Goal: Complete application form: Complete application form

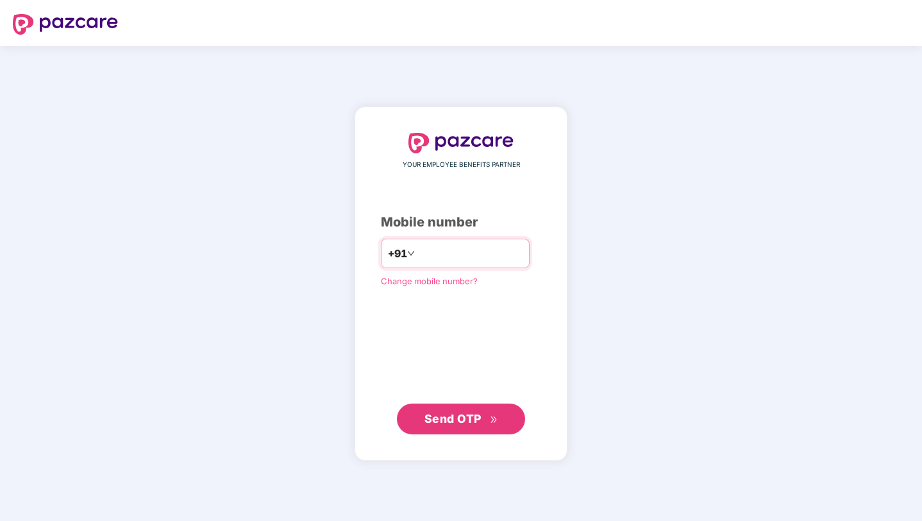
click at [461, 261] on input "number" at bounding box center [469, 253] width 105 height 21
click at [444, 254] on input "number" at bounding box center [469, 253] width 105 height 21
type input "**********"
click at [449, 419] on span "Send OTP" at bounding box center [452, 417] width 57 height 13
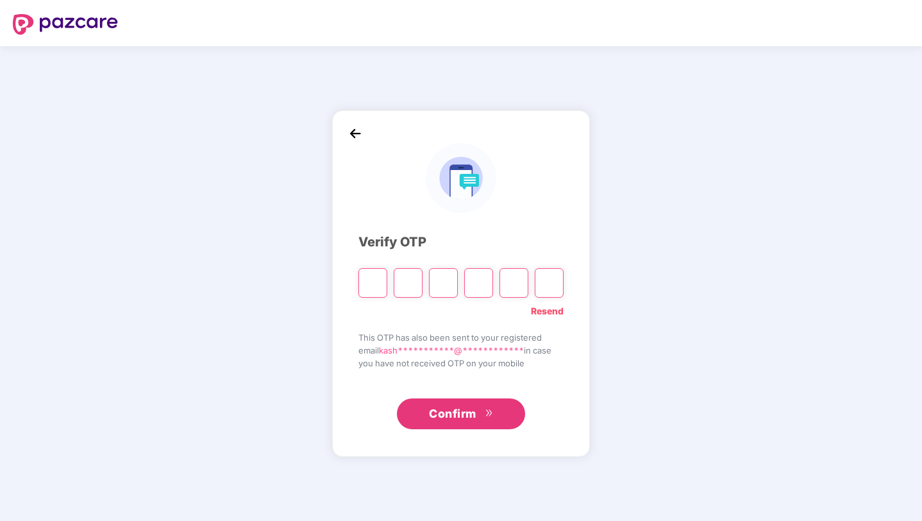
type input "*"
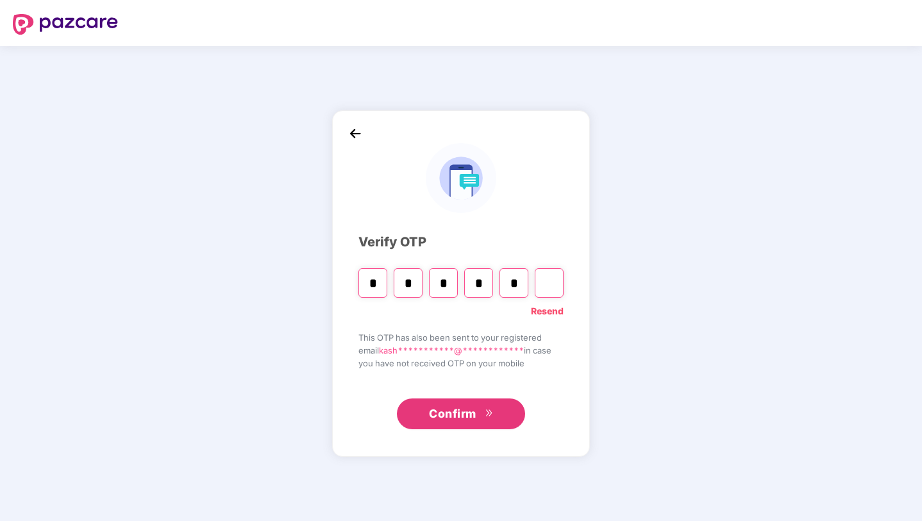
type input "*"
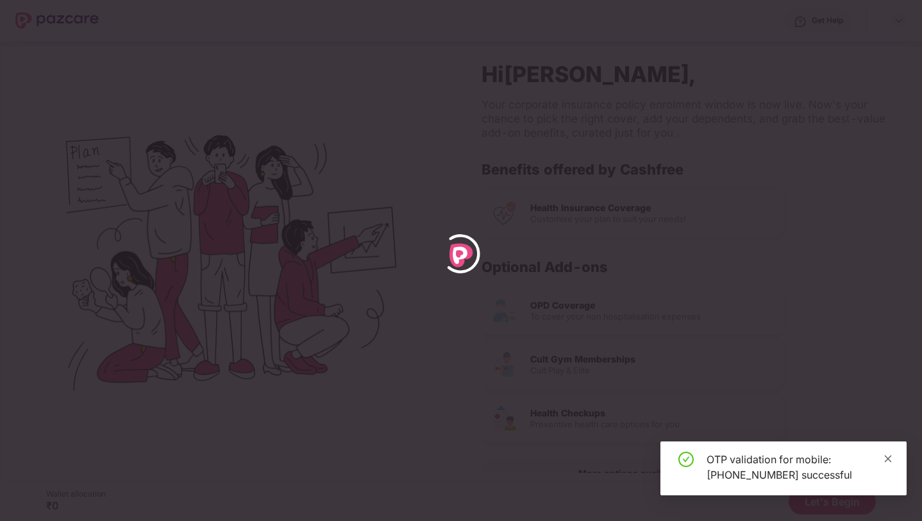
click at [890, 460] on icon "close" at bounding box center [888, 458] width 9 height 9
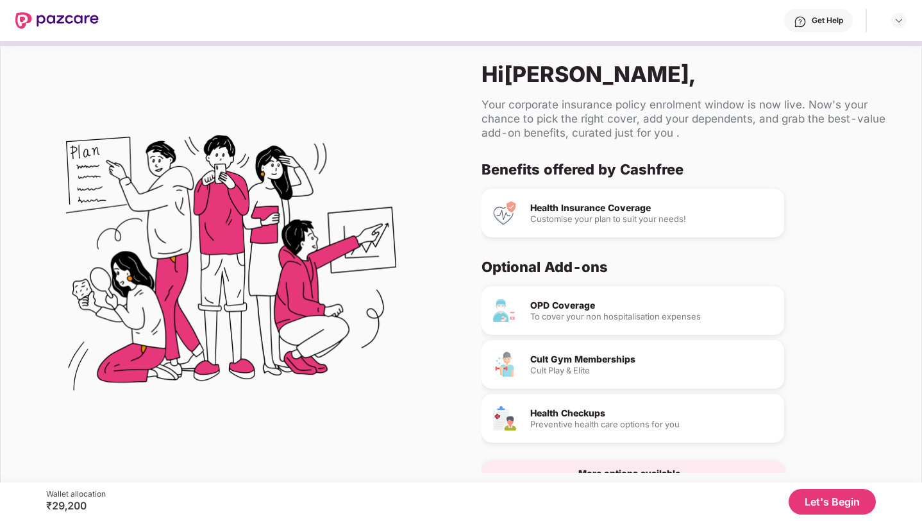
scroll to position [11, 0]
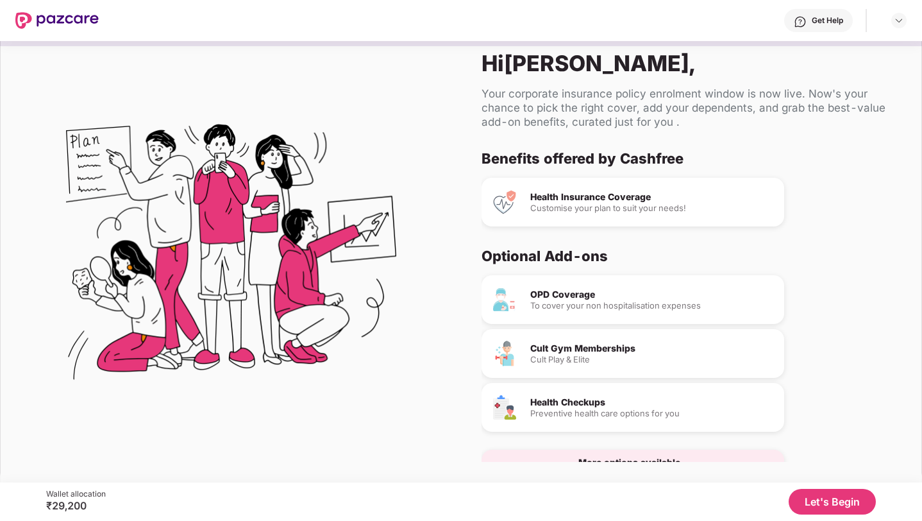
click at [812, 498] on button "Let's Begin" at bounding box center [832, 502] width 87 height 26
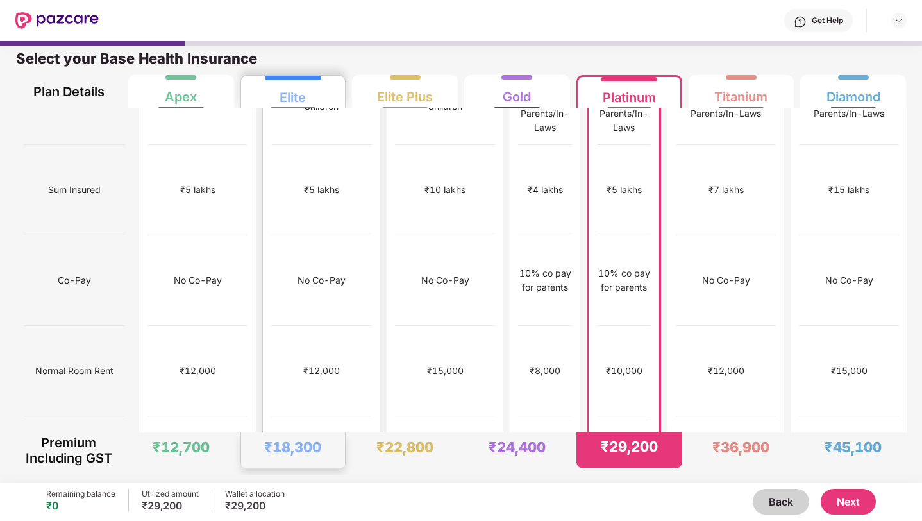
scroll to position [54, 0]
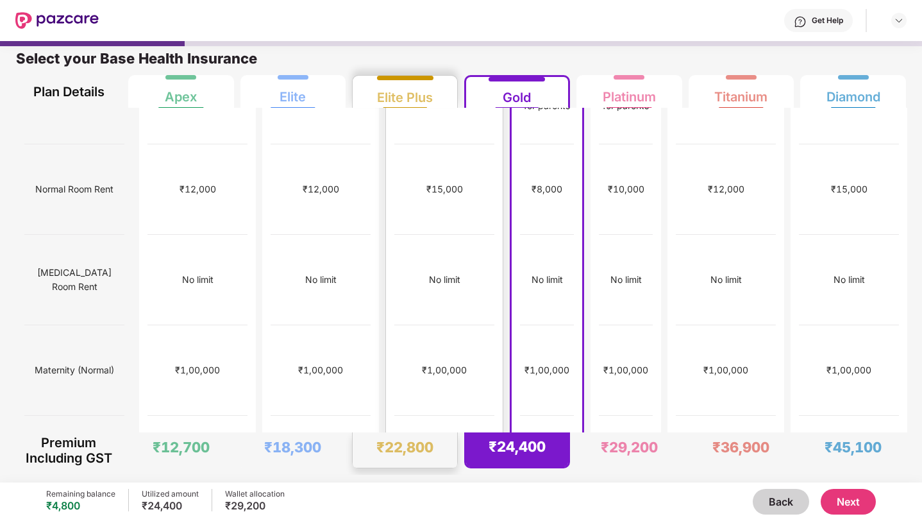
scroll to position [0, 0]
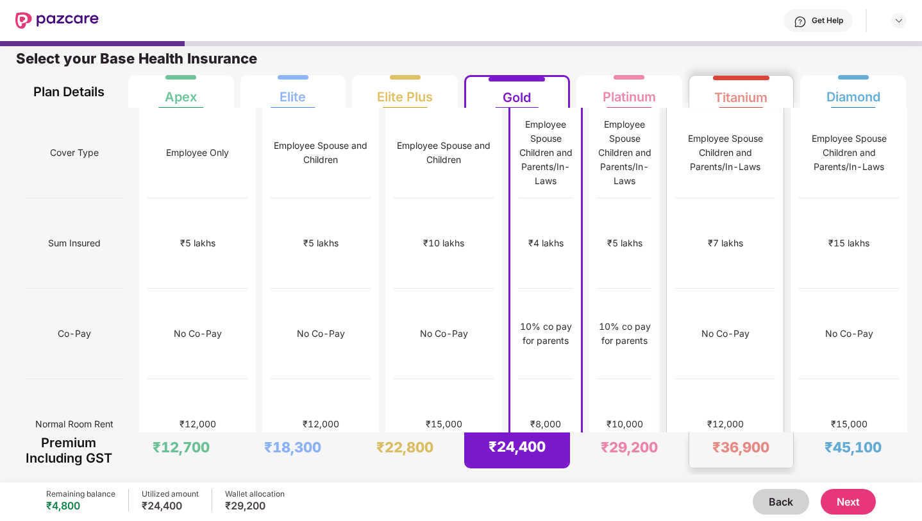
click at [725, 326] on div "No Co-Pay" at bounding box center [725, 333] width 48 height 14
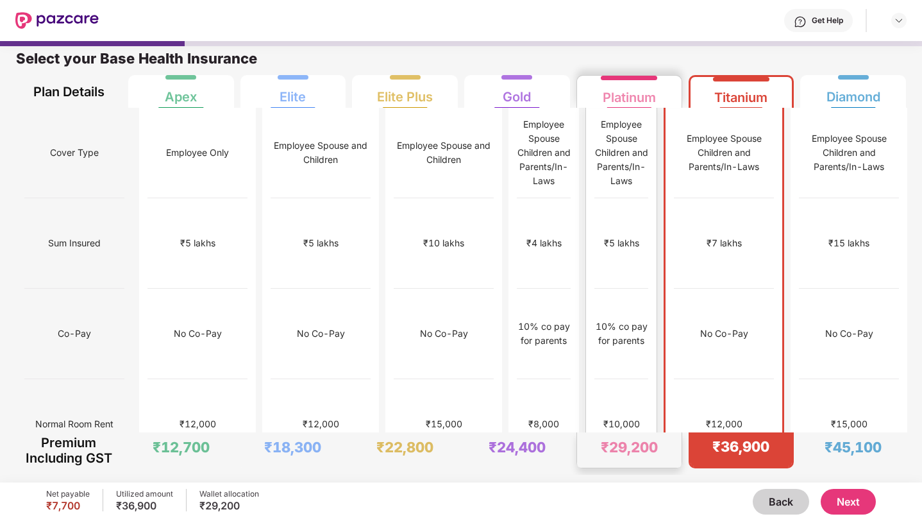
click at [637, 379] on div "₹10,000" at bounding box center [621, 424] width 54 height 90
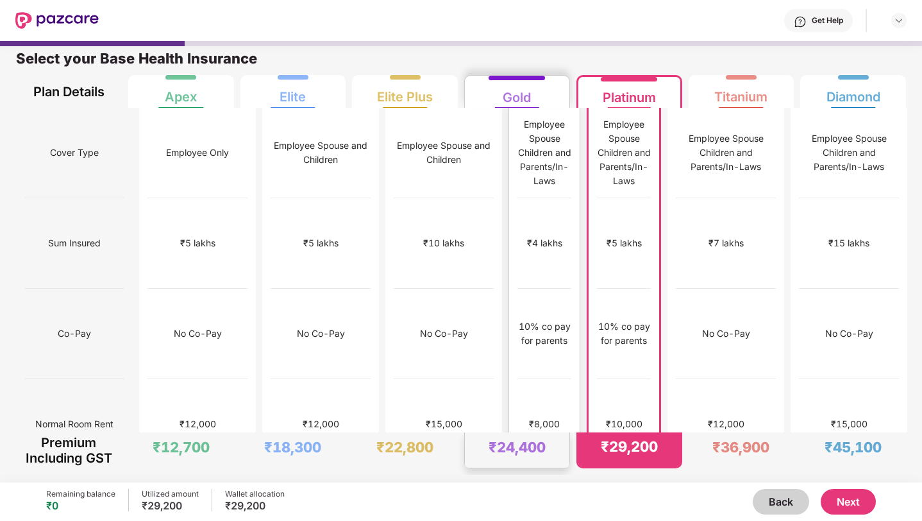
click at [544, 379] on div "₹8,000" at bounding box center [544, 424] width 54 height 90
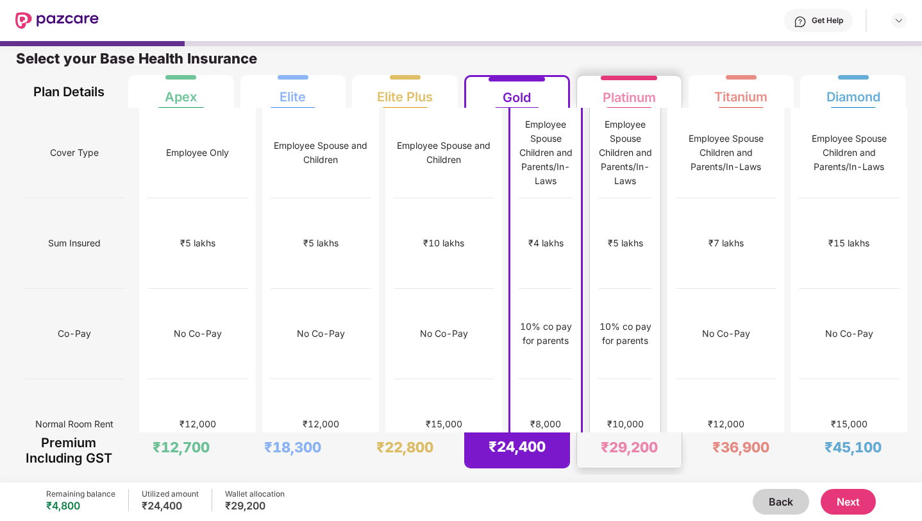
click at [648, 379] on div "₹10,000" at bounding box center [625, 424] width 54 height 90
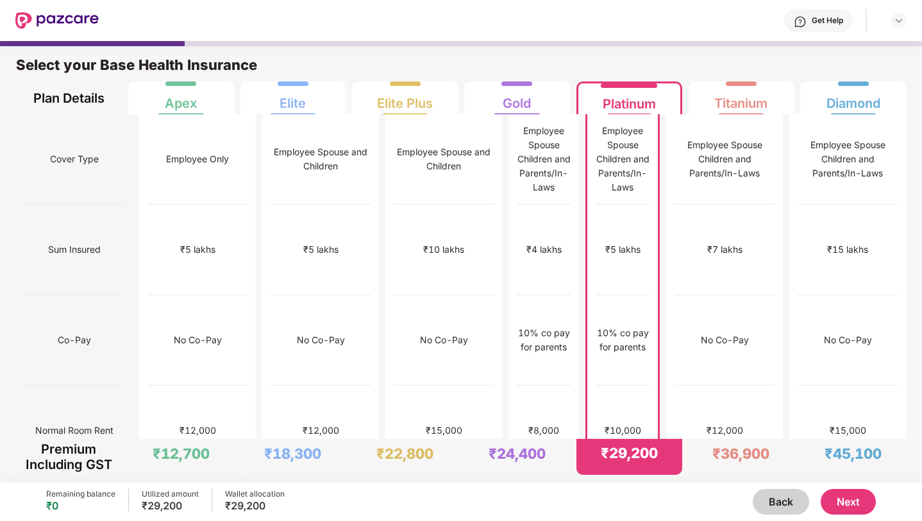
click at [837, 508] on button "Next" at bounding box center [848, 502] width 55 height 26
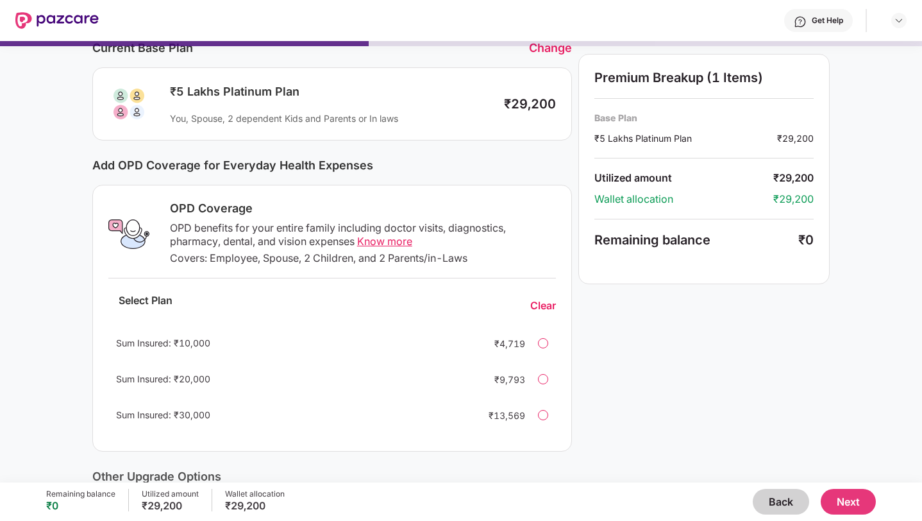
scroll to position [65, 0]
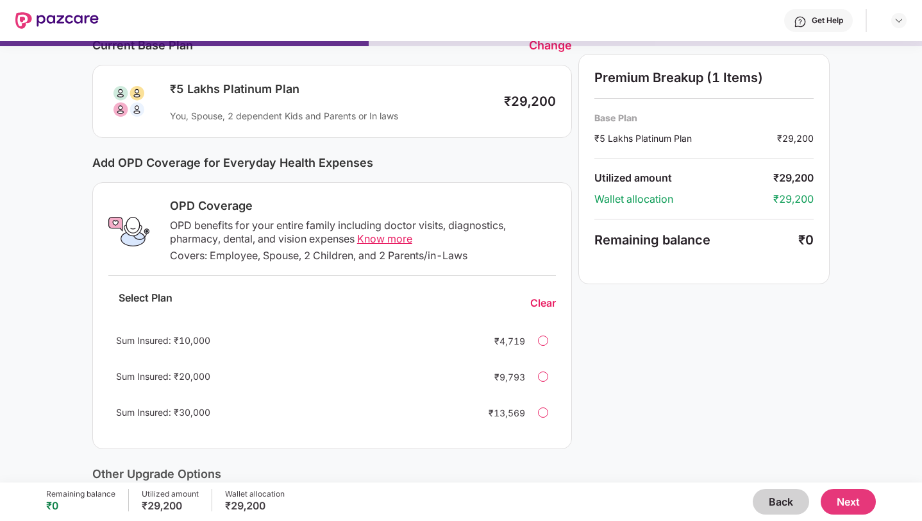
click at [544, 341] on div at bounding box center [543, 340] width 10 height 10
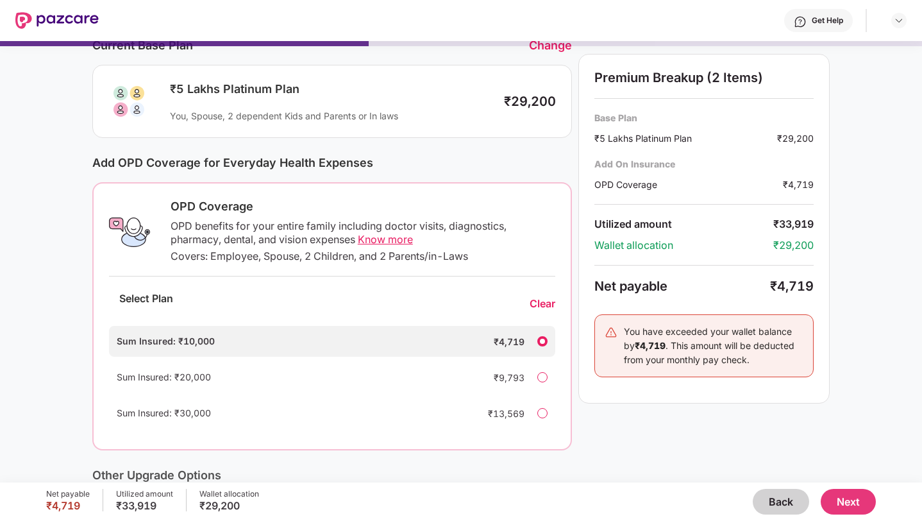
click at [542, 305] on div "Clear" at bounding box center [543, 303] width 26 height 13
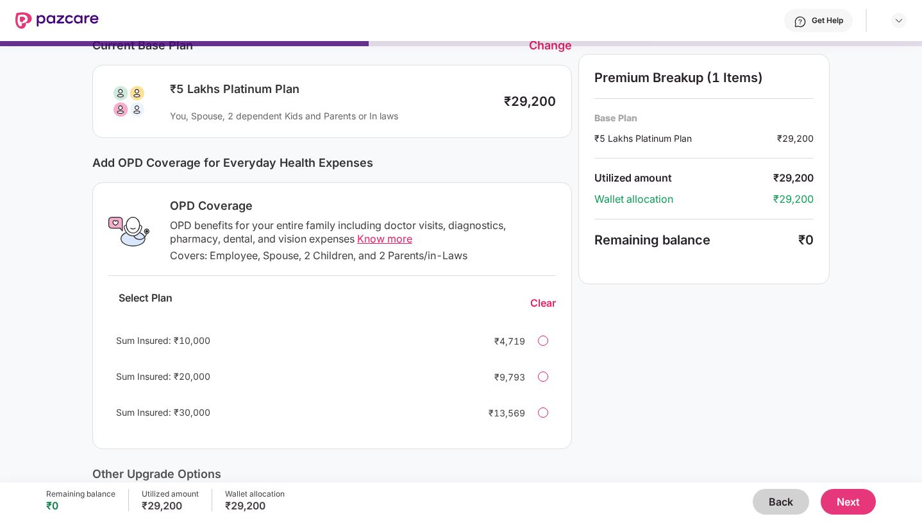
click at [386, 241] on span "Know more" at bounding box center [384, 238] width 55 height 13
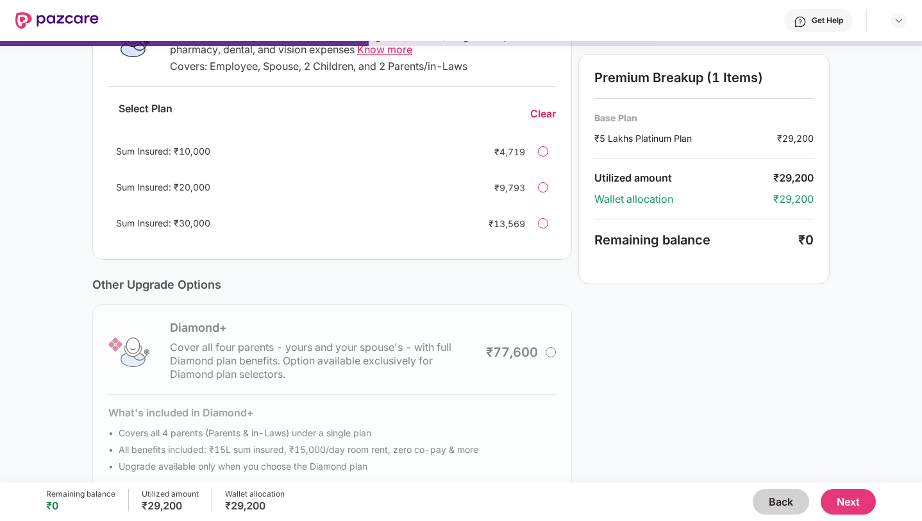
scroll to position [280, 0]
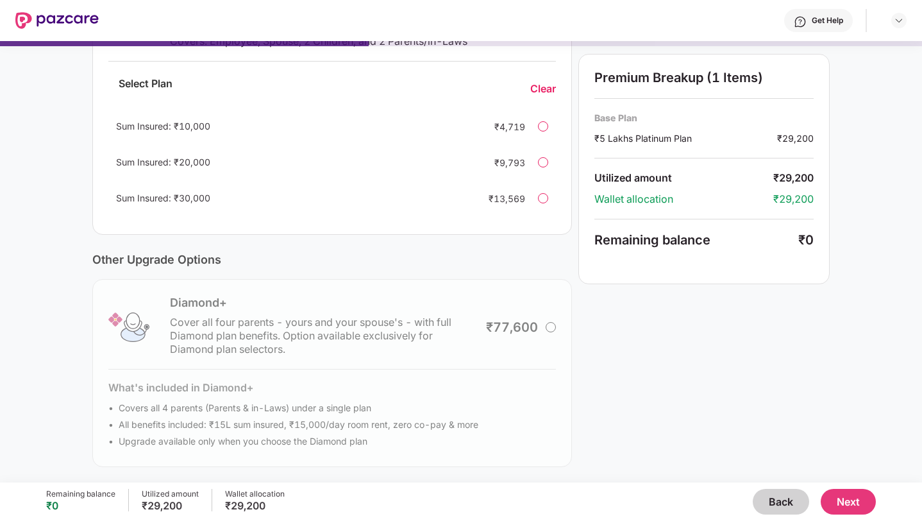
click at [549, 326] on div "Diamond+ Cover all four parents - yours and your spouse's - with full Diamond p…" at bounding box center [332, 373] width 480 height 188
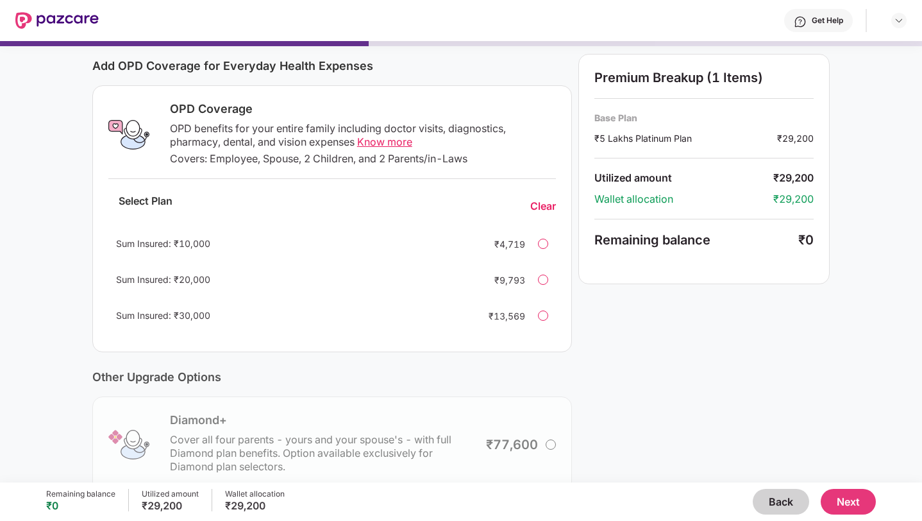
scroll to position [0, 0]
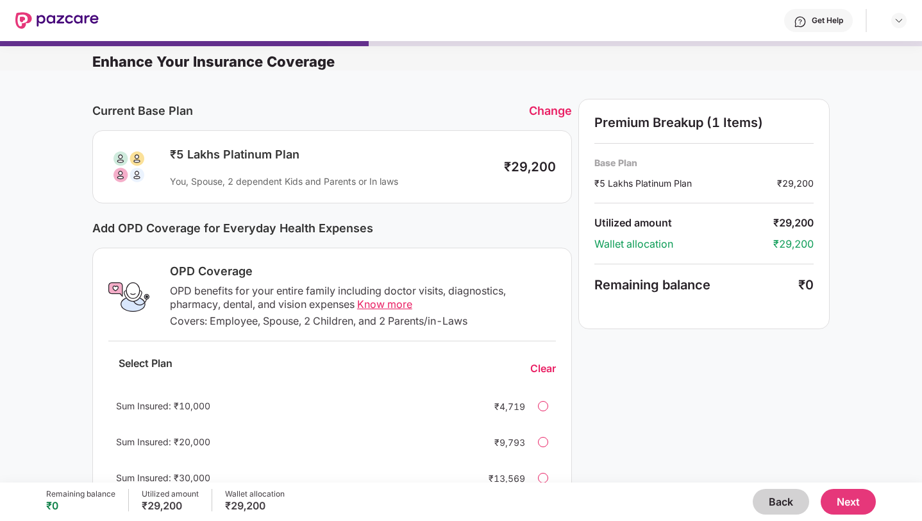
click at [767, 503] on button "Back" at bounding box center [781, 502] width 56 height 26
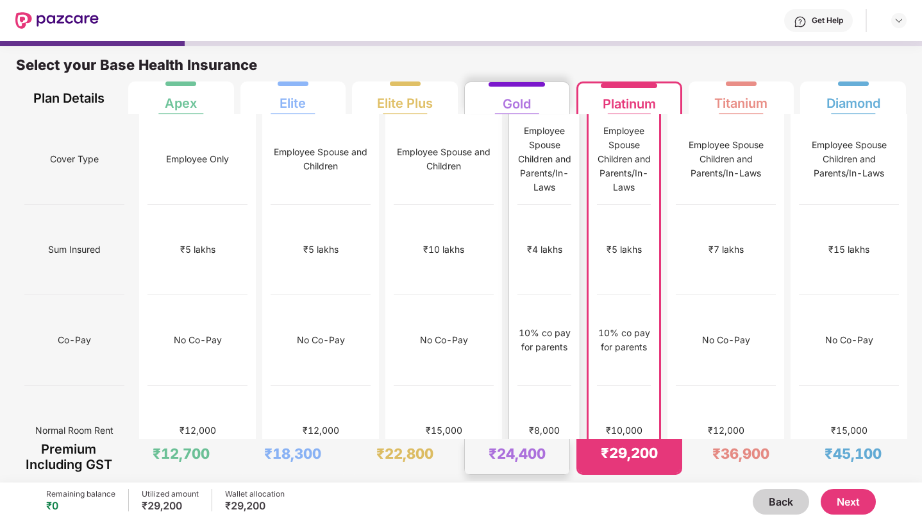
click at [517, 476] on div "No limit" at bounding box center [544, 521] width 54 height 90
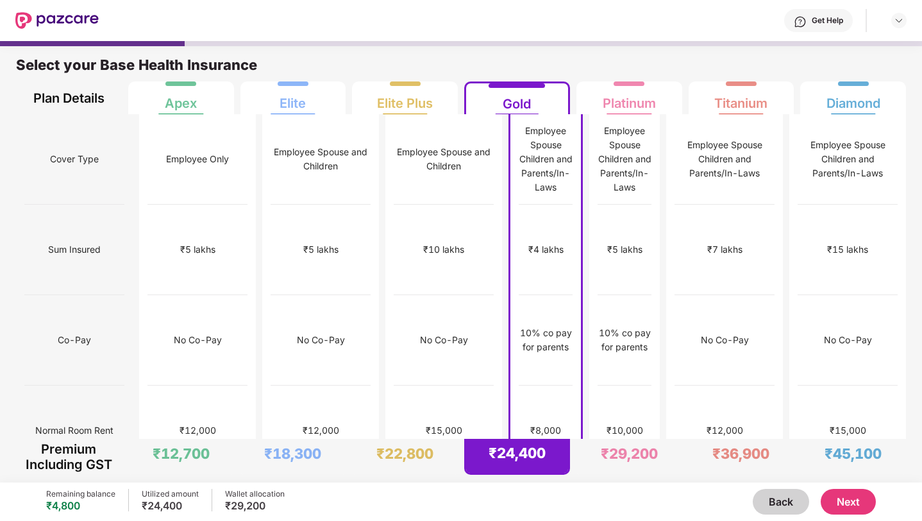
click at [861, 508] on button "Next" at bounding box center [848, 502] width 55 height 26
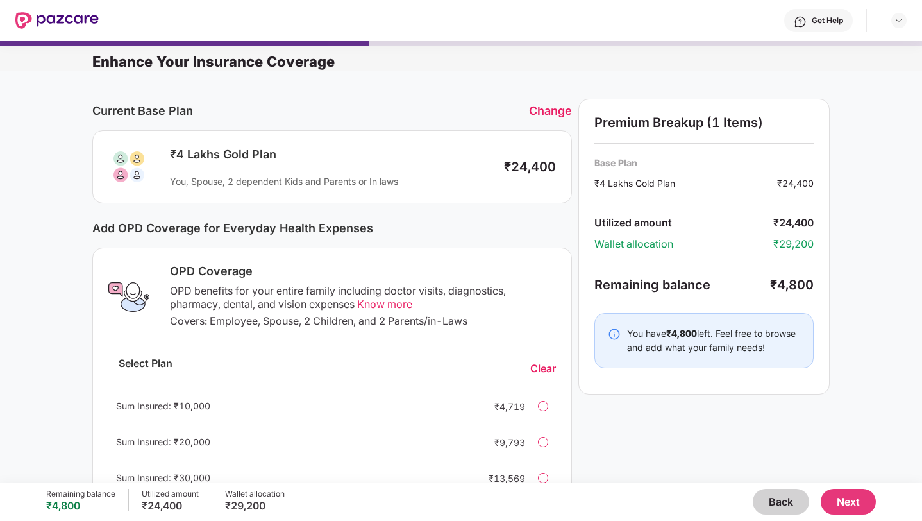
click at [546, 410] on div "Sum Insured: ₹10,000 ₹4,719" at bounding box center [332, 405] width 448 height 31
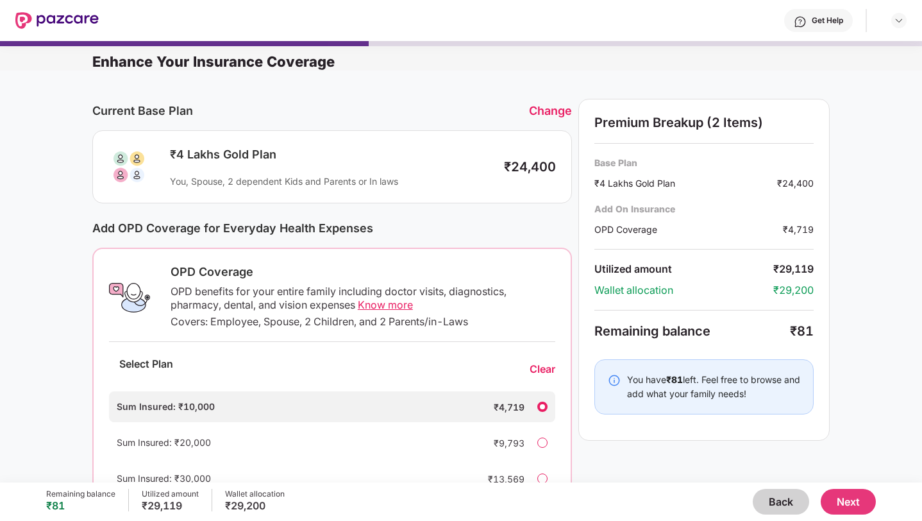
click at [775, 501] on button "Back" at bounding box center [781, 502] width 56 height 26
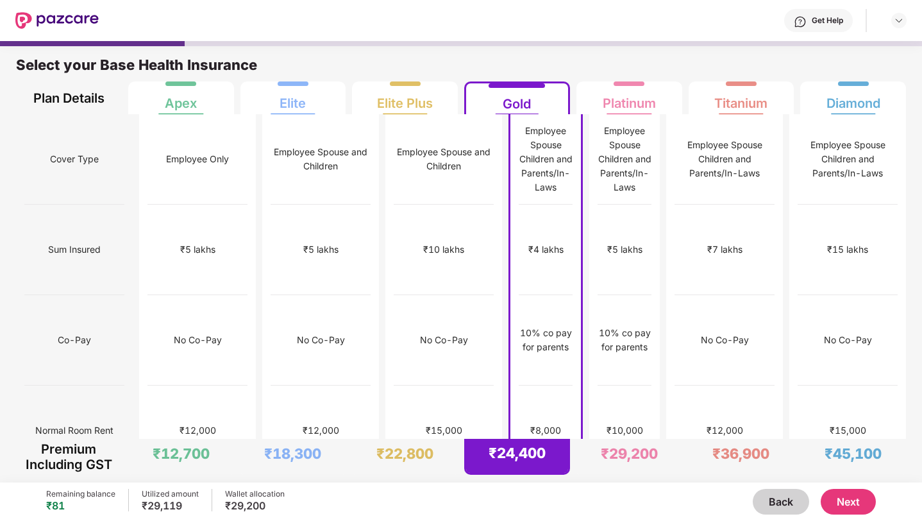
click at [863, 501] on button "Next" at bounding box center [848, 502] width 55 height 26
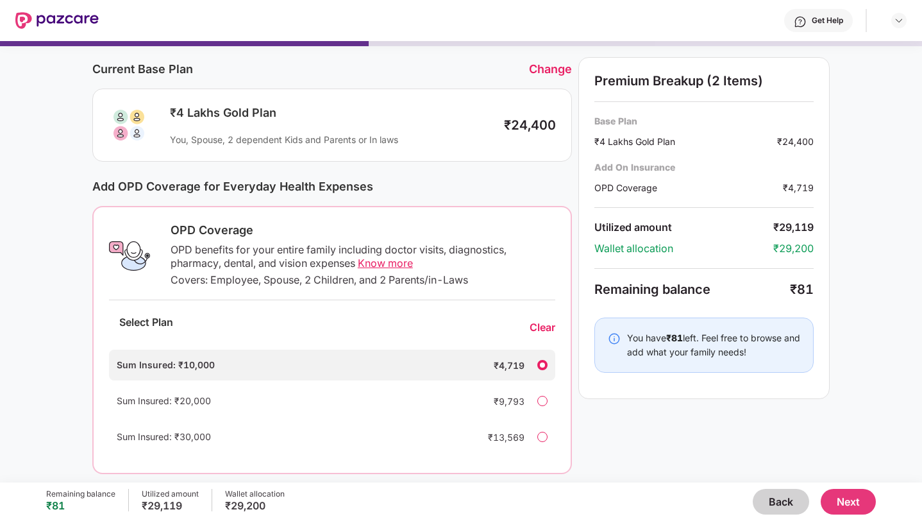
scroll to position [60, 0]
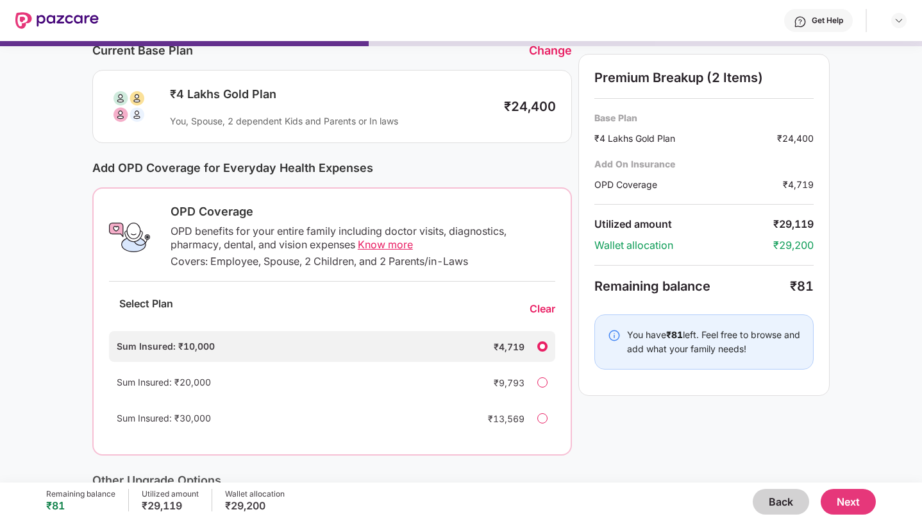
click at [540, 384] on div at bounding box center [542, 382] width 10 height 10
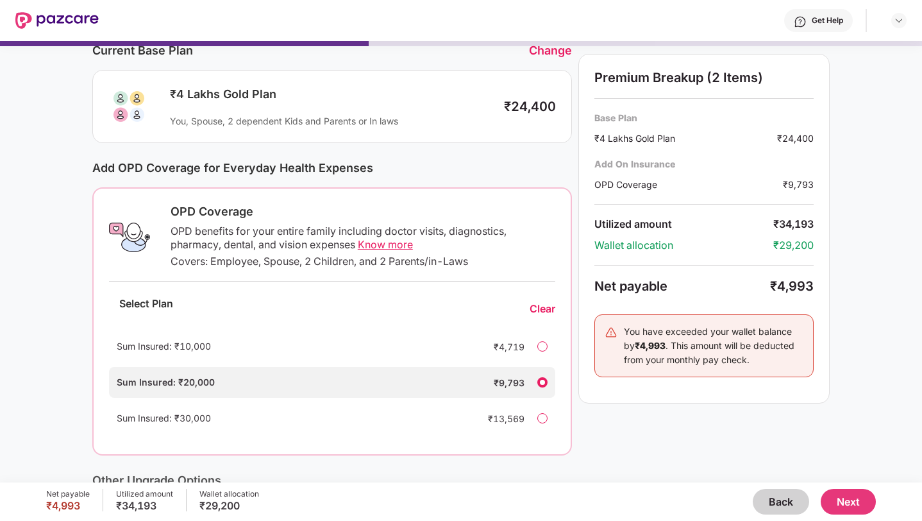
click at [542, 348] on div at bounding box center [542, 346] width 10 height 10
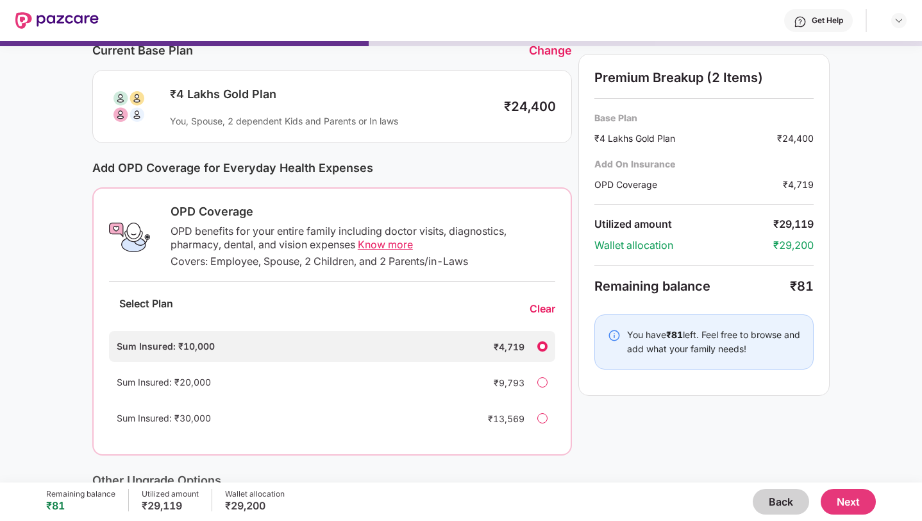
scroll to position [0, 0]
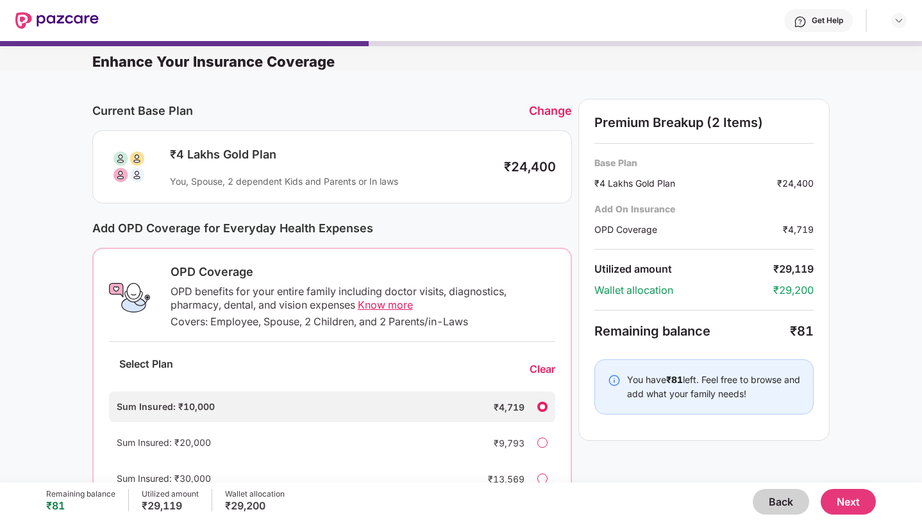
click at [841, 499] on button "Next" at bounding box center [848, 502] width 55 height 26
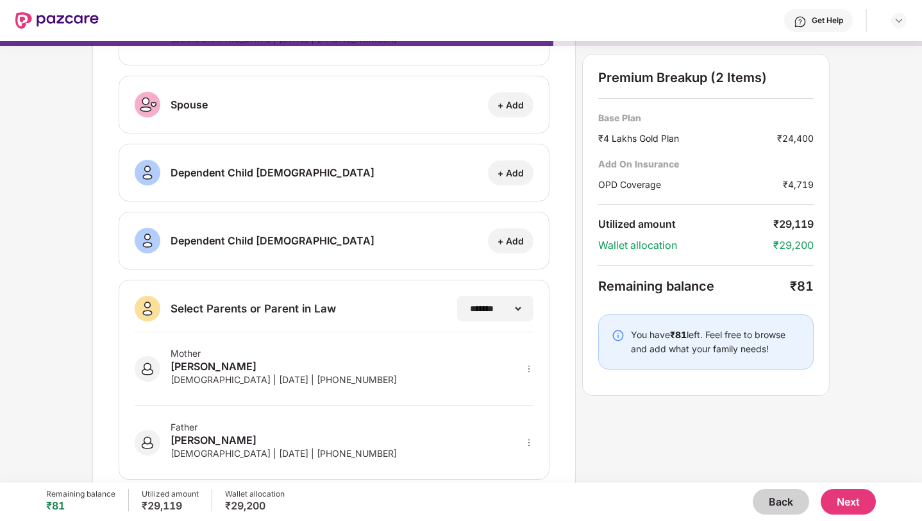
scroll to position [146, 0]
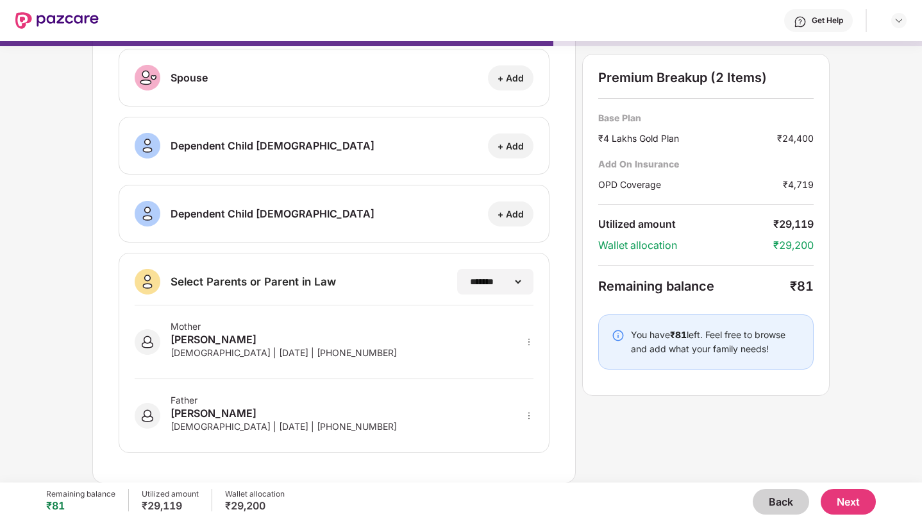
click at [783, 490] on button "Back" at bounding box center [781, 502] width 56 height 26
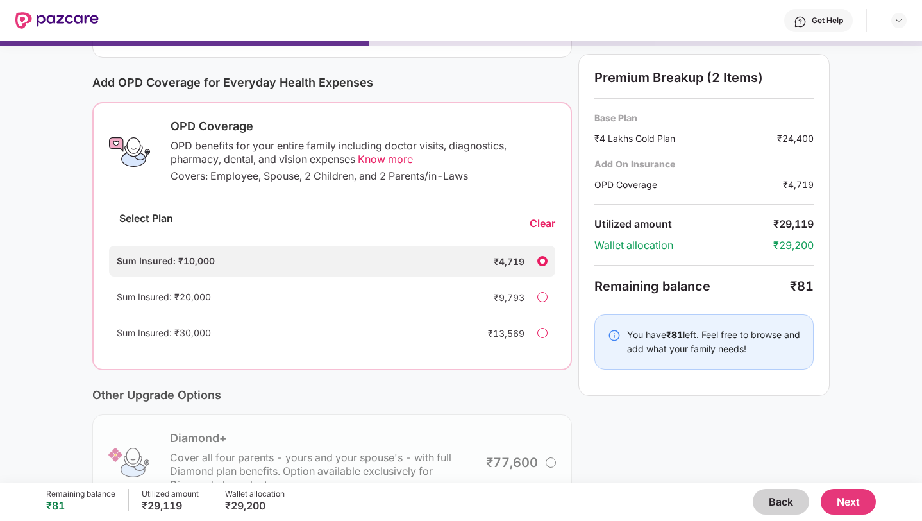
click at [800, 503] on button "Back" at bounding box center [781, 502] width 56 height 26
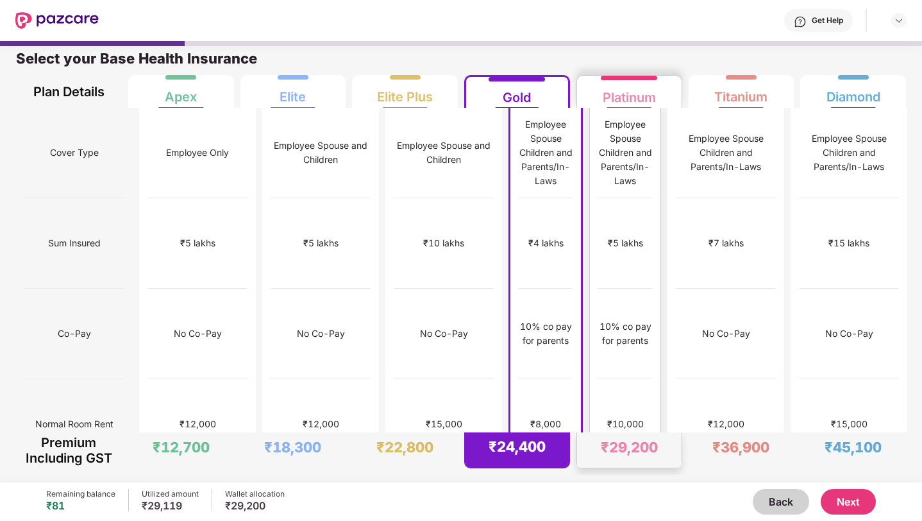
click at [647, 438] on div "₹29,200" at bounding box center [629, 447] width 57 height 18
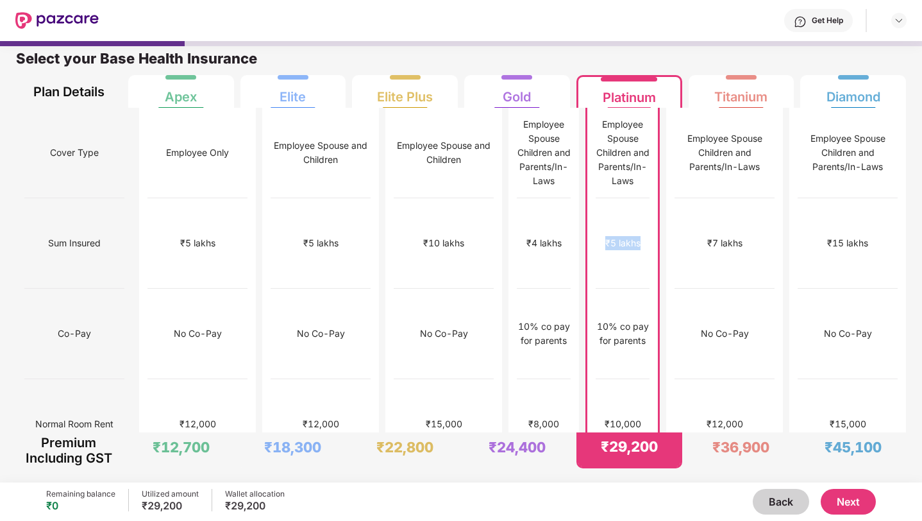
drag, startPoint x: 608, startPoint y: 199, endPoint x: 648, endPoint y: 201, distance: 39.8
click at [648, 201] on div "₹5 lakhs" at bounding box center [623, 243] width 54 height 90
drag, startPoint x: 610, startPoint y: 324, endPoint x: 651, endPoint y: 324, distance: 41.0
click at [649, 379] on div "₹10,000" at bounding box center [623, 424] width 54 height 90
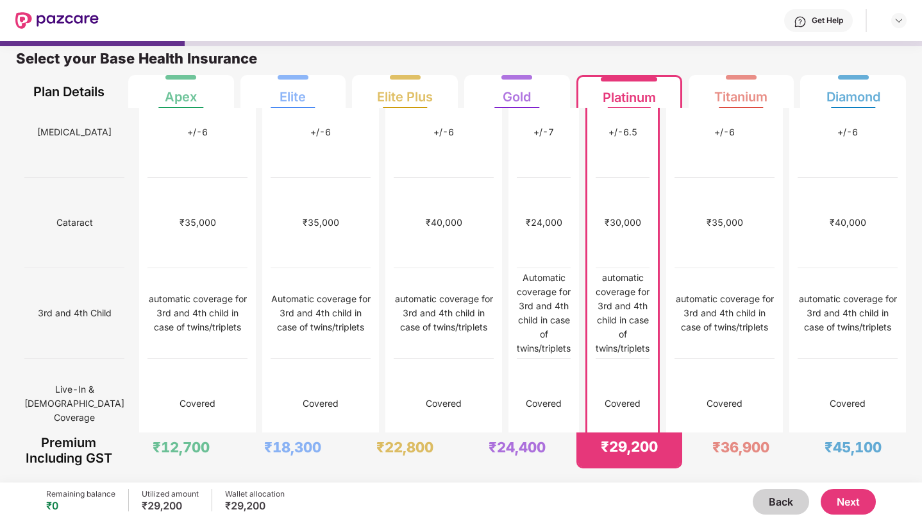
scroll to position [0, 0]
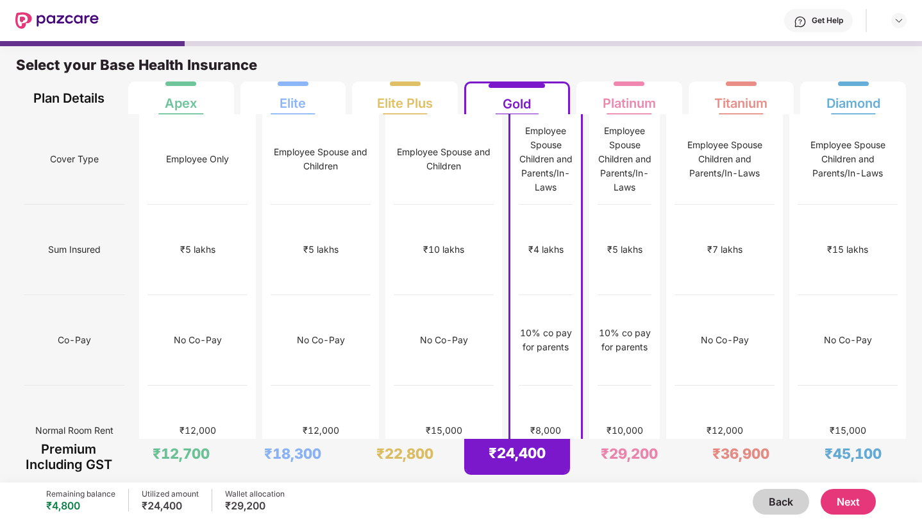
click at [860, 507] on button "Next" at bounding box center [848, 502] width 55 height 26
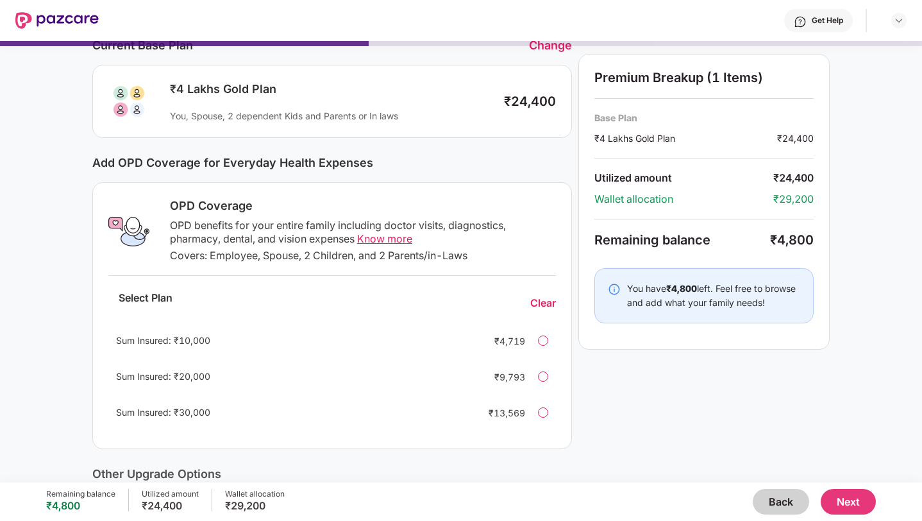
scroll to position [76, 0]
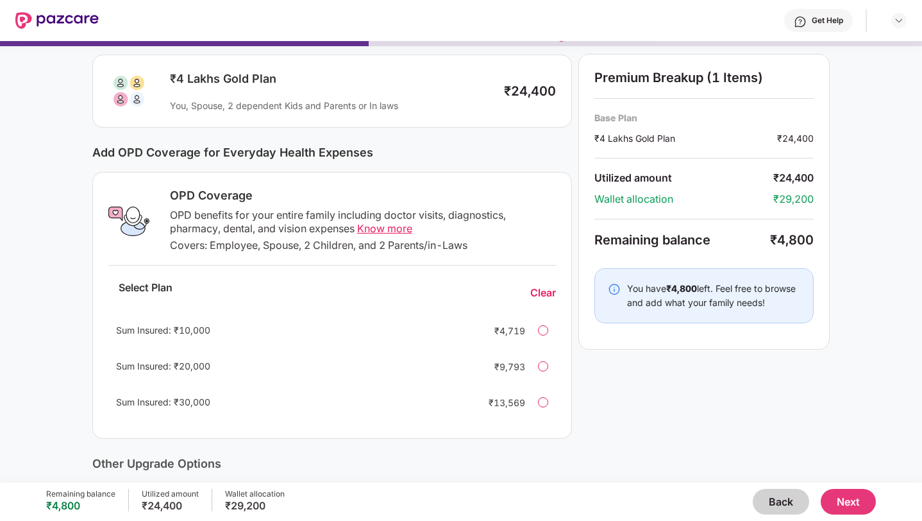
click at [546, 327] on div at bounding box center [543, 330] width 10 height 10
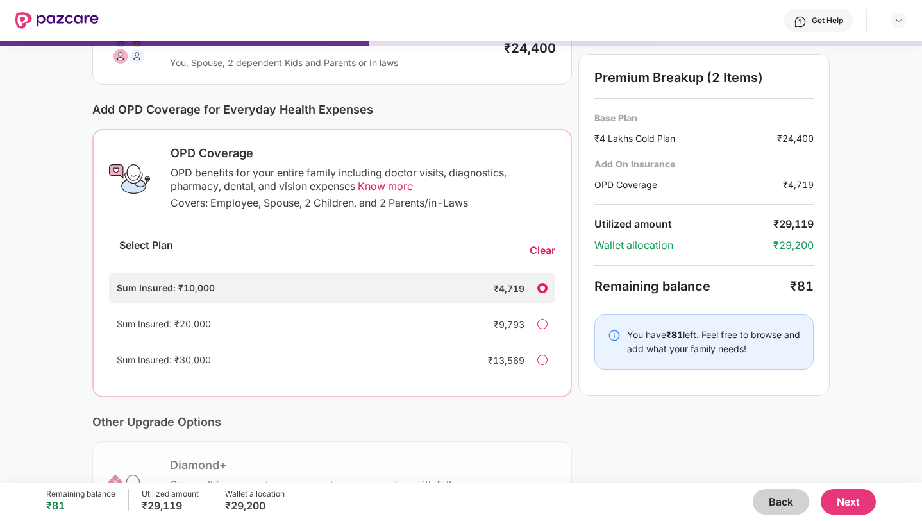
scroll to position [74, 0]
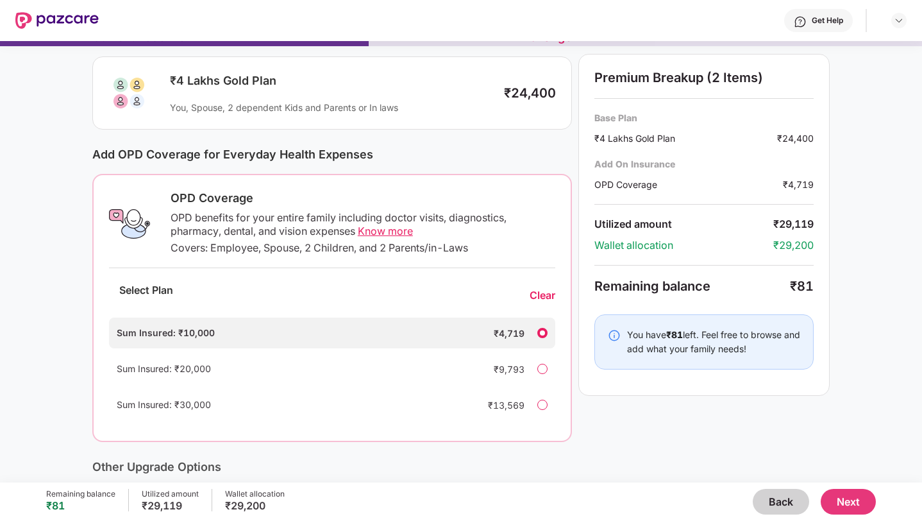
click at [381, 226] on span "Know more" at bounding box center [385, 230] width 55 height 13
